Goal: Obtain resource: Download file/media

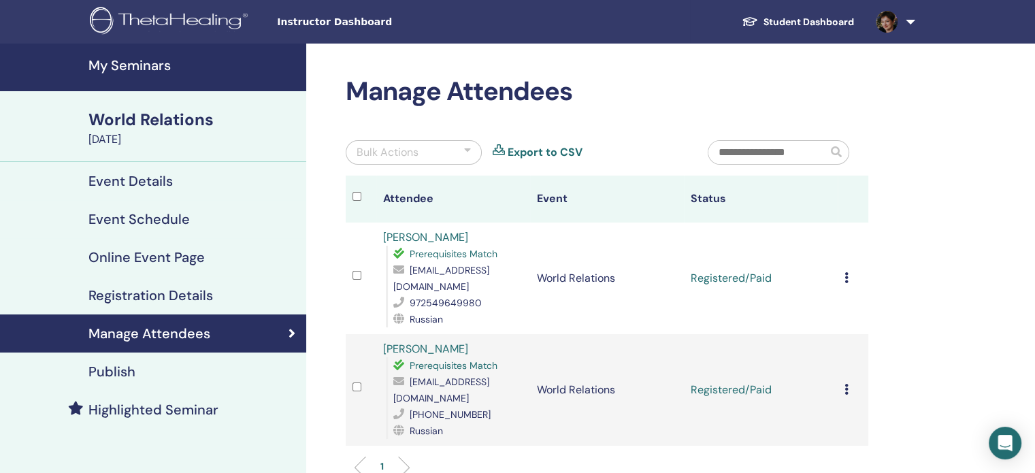
click at [142, 116] on div "World Relations" at bounding box center [193, 119] width 210 height 23
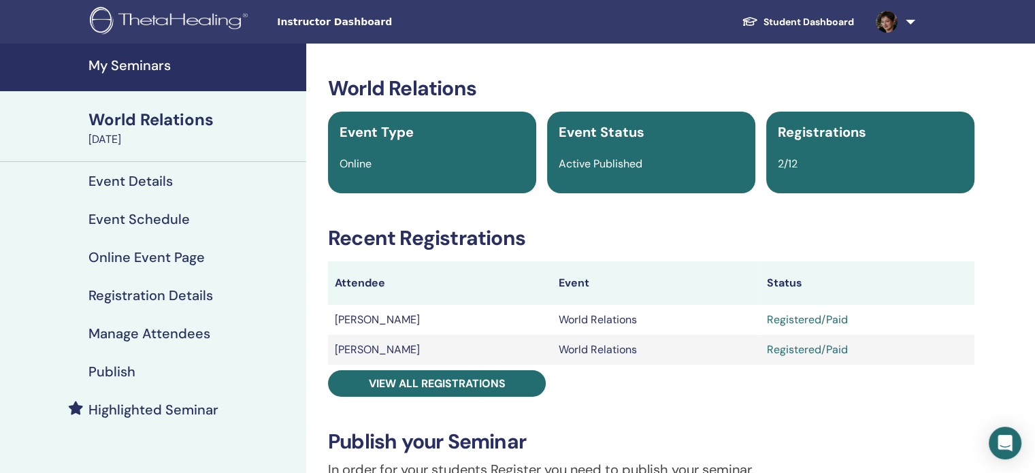
click at [148, 60] on h4 "My Seminars" at bounding box center [193, 65] width 210 height 16
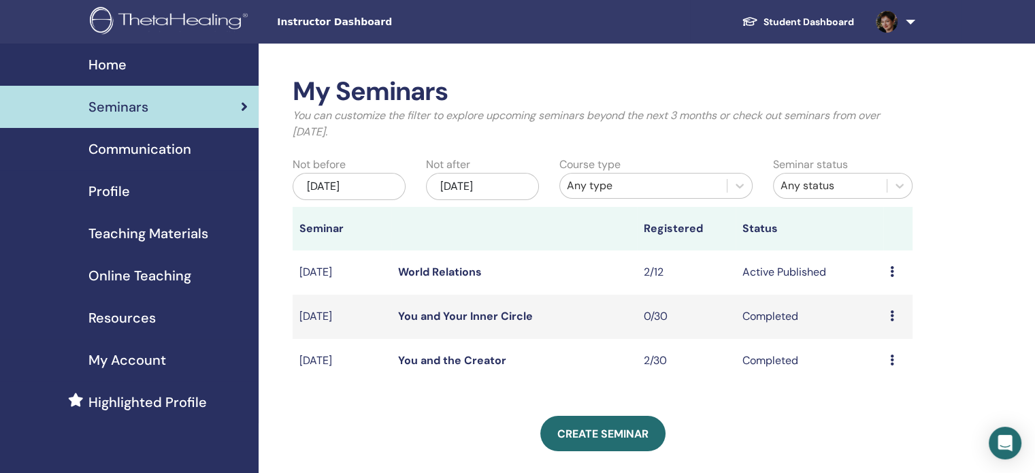
click at [120, 278] on span "Online Teaching" at bounding box center [139, 275] width 103 height 20
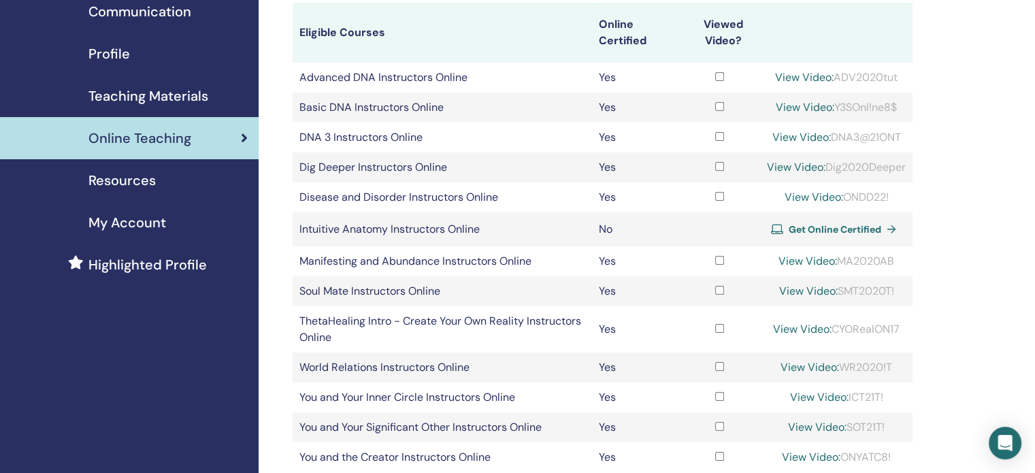
scroll to position [136, 0]
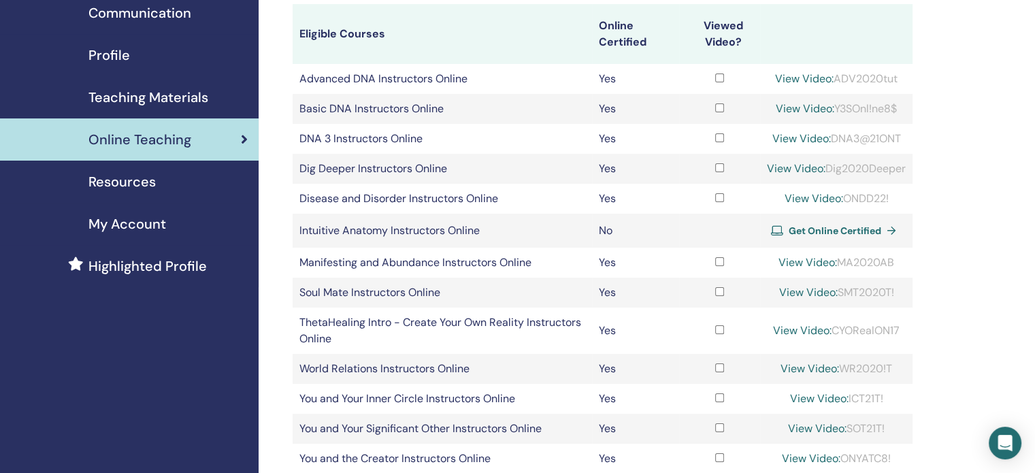
click at [140, 100] on span "Teaching Materials" at bounding box center [148, 97] width 120 height 20
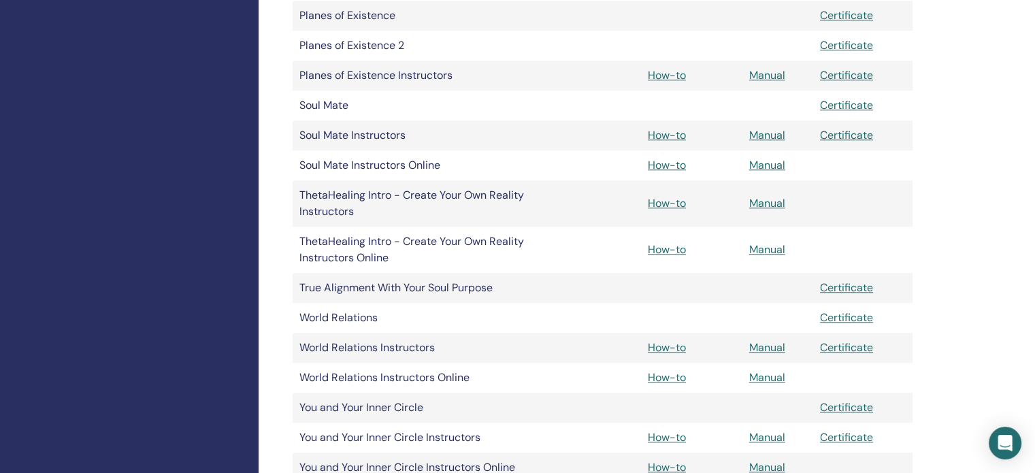
scroll to position [1225, 0]
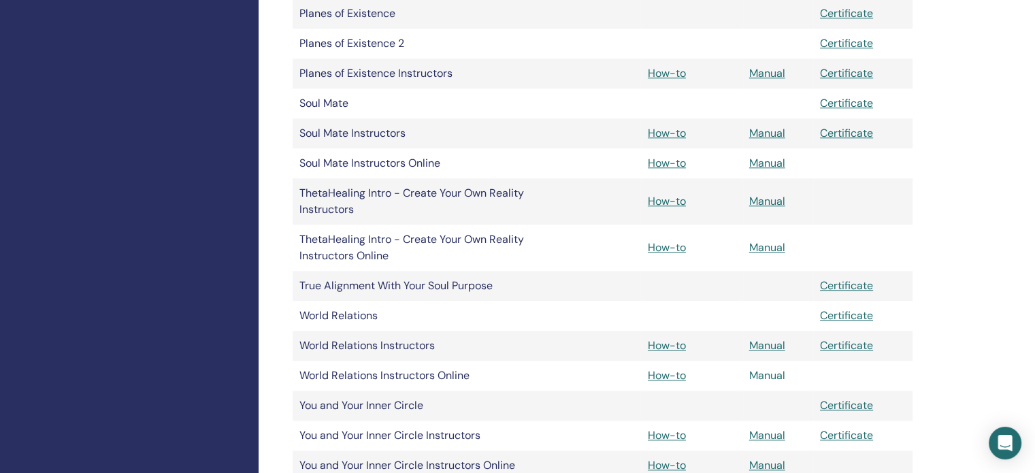
click at [760, 376] on link "Manual" at bounding box center [767, 375] width 36 height 14
